Goal: Transaction & Acquisition: Purchase product/service

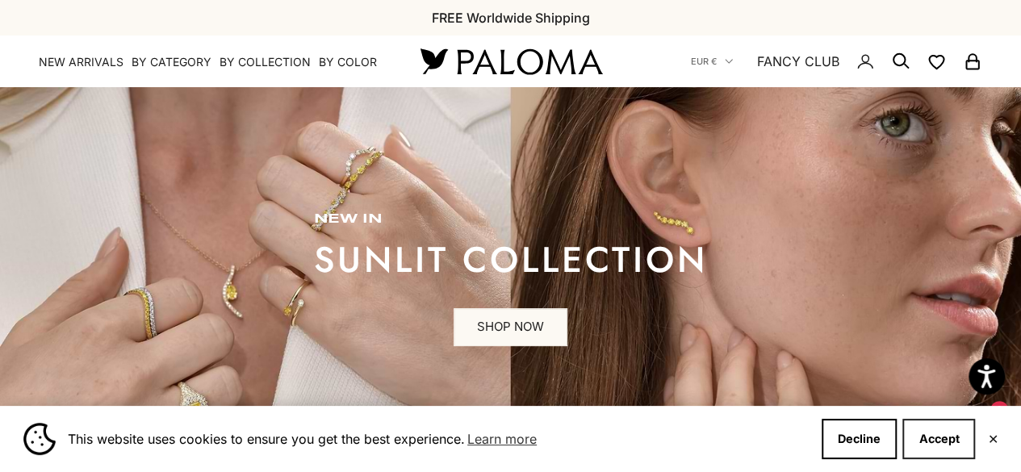
click at [926, 448] on button "Accept" at bounding box center [938, 439] width 73 height 40
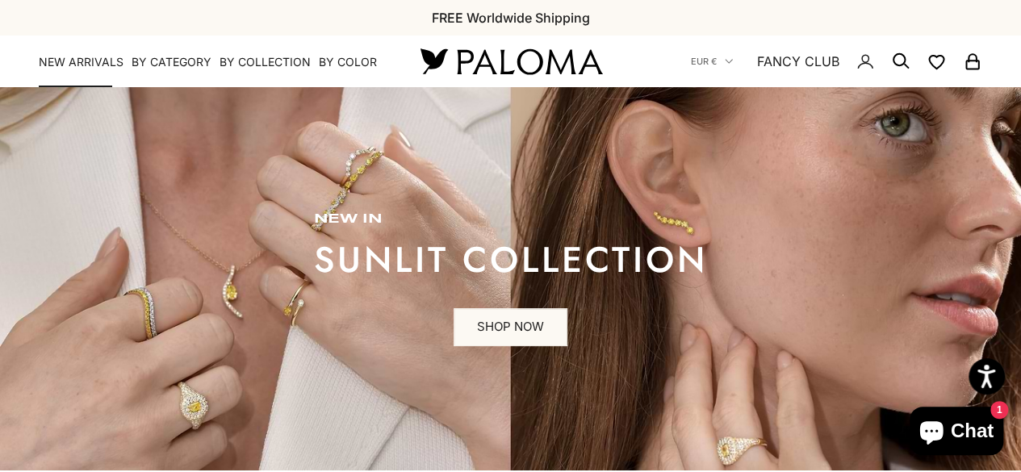
click at [86, 62] on link "NEW ARRIVALS" at bounding box center [81, 62] width 85 height 16
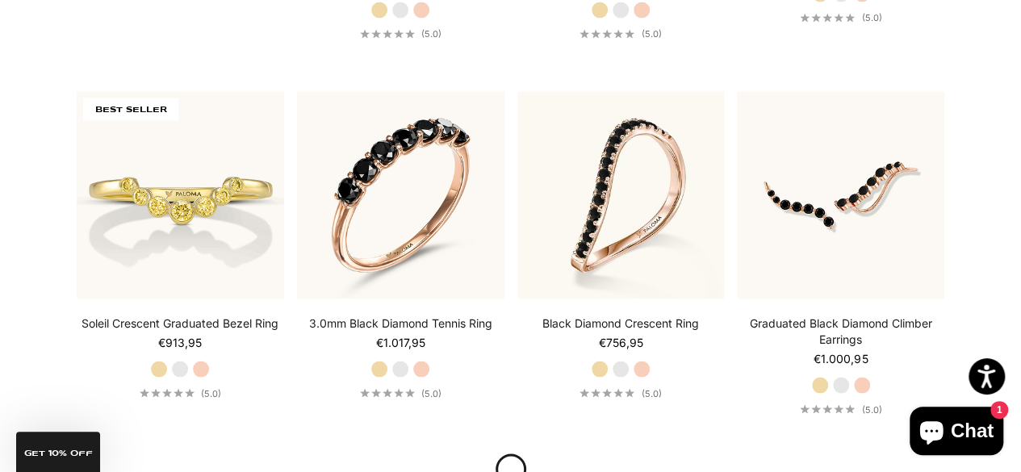
scroll to position [1441, 0]
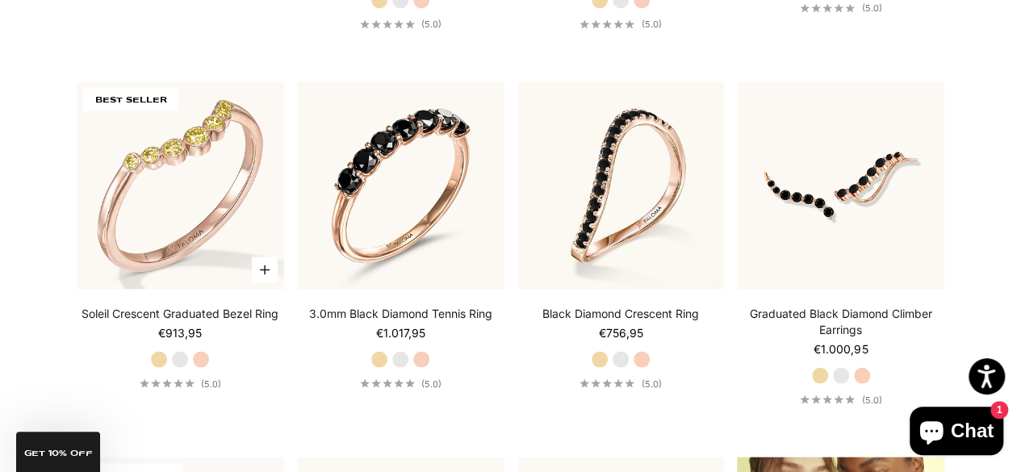
click at [126, 203] on img at bounding box center [180, 185] width 207 height 207
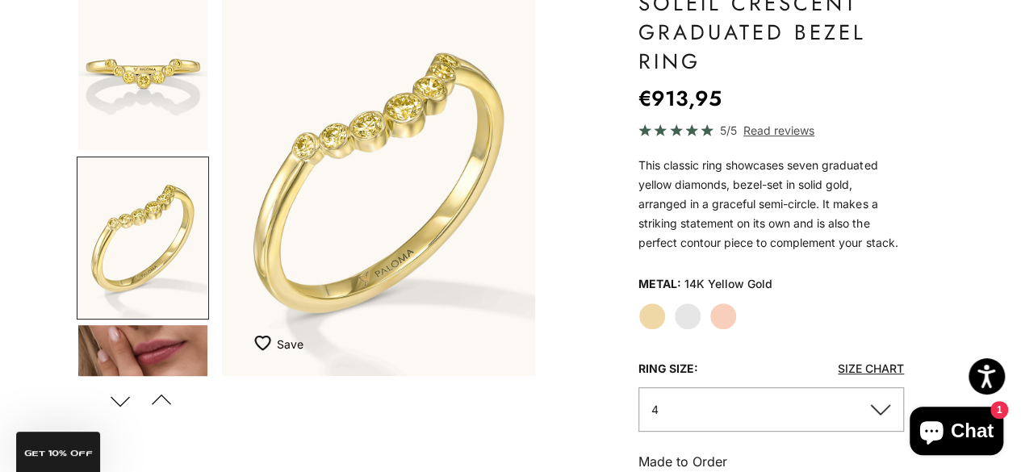
scroll to position [194, 0]
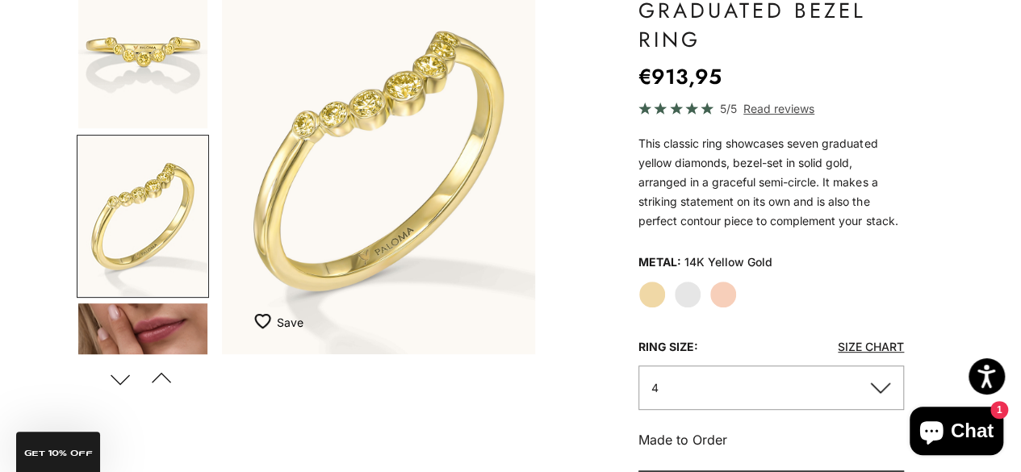
click at [683, 286] on label "White Gold" at bounding box center [687, 294] width 27 height 27
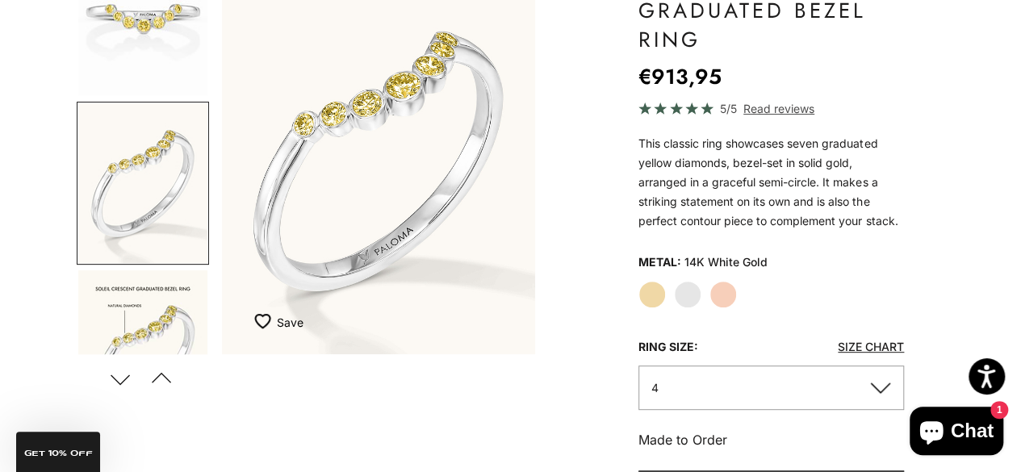
scroll to position [895, 0]
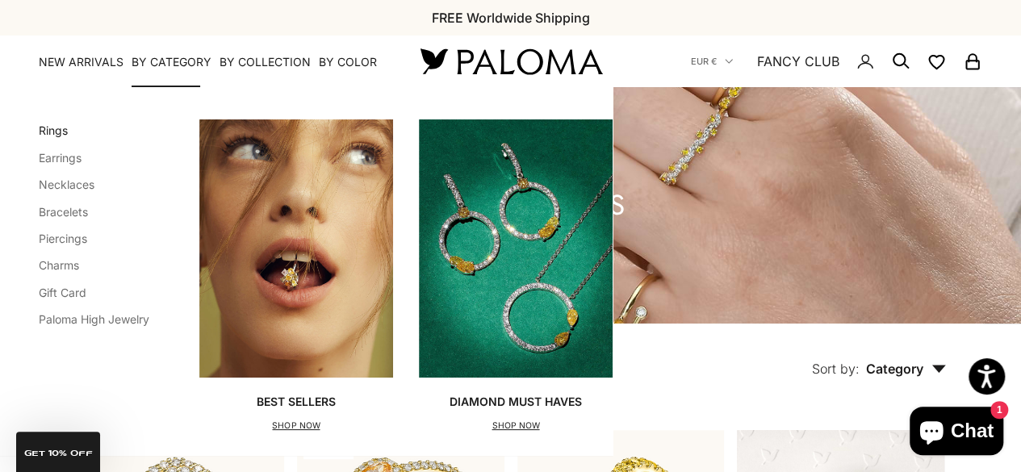
click at [53, 133] on link "Rings" at bounding box center [53, 130] width 29 height 14
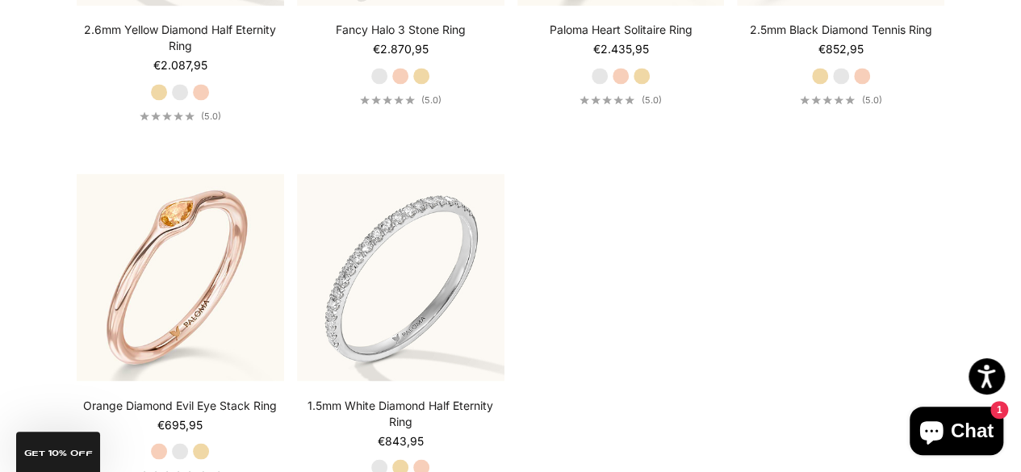
scroll to position [4335, 0]
